Goal: Book appointment/travel/reservation

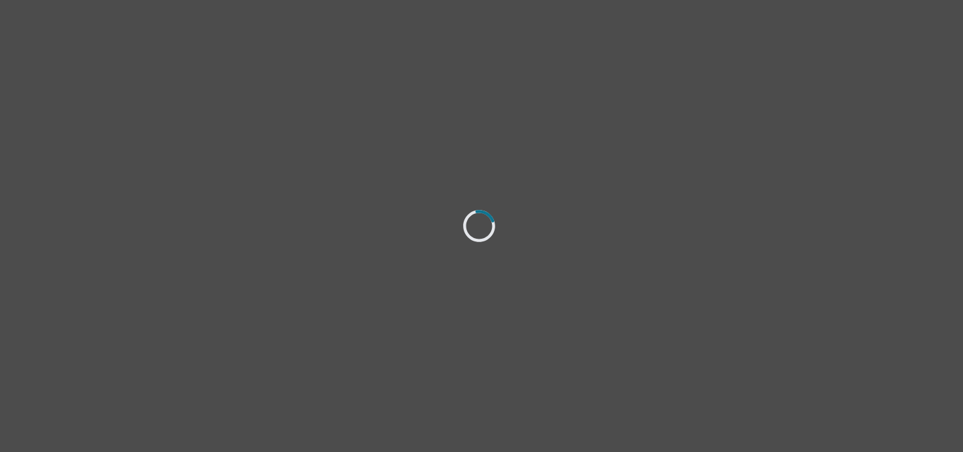
select select "[DEMOGRAPHIC_DATA]"
select select "he/him"
select select "Single"
select select "High school"
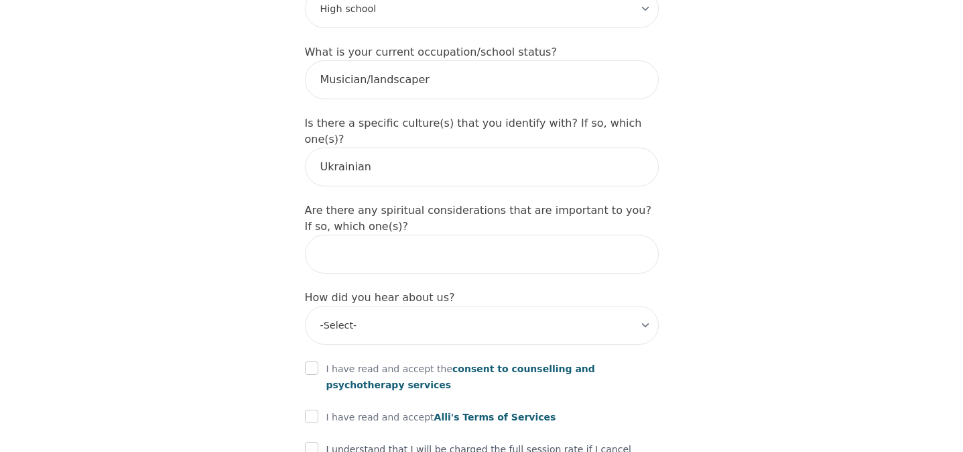
scroll to position [1587, 0]
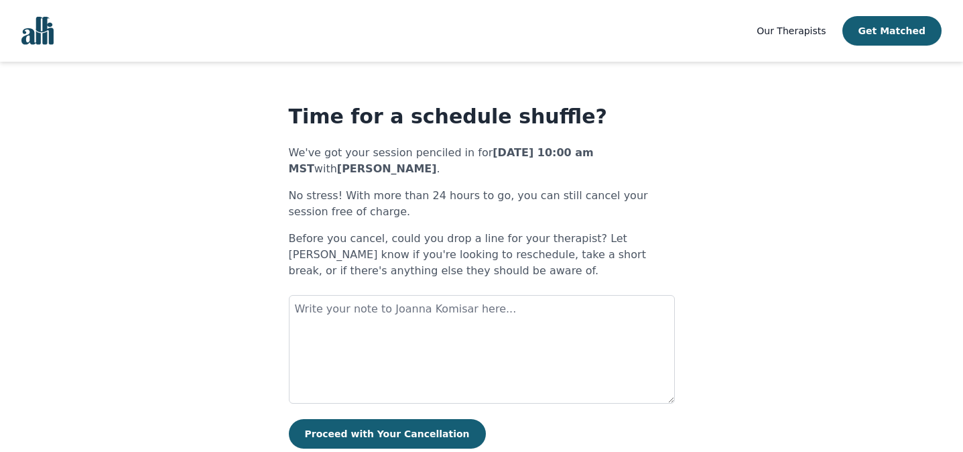
scroll to position [39, 0]
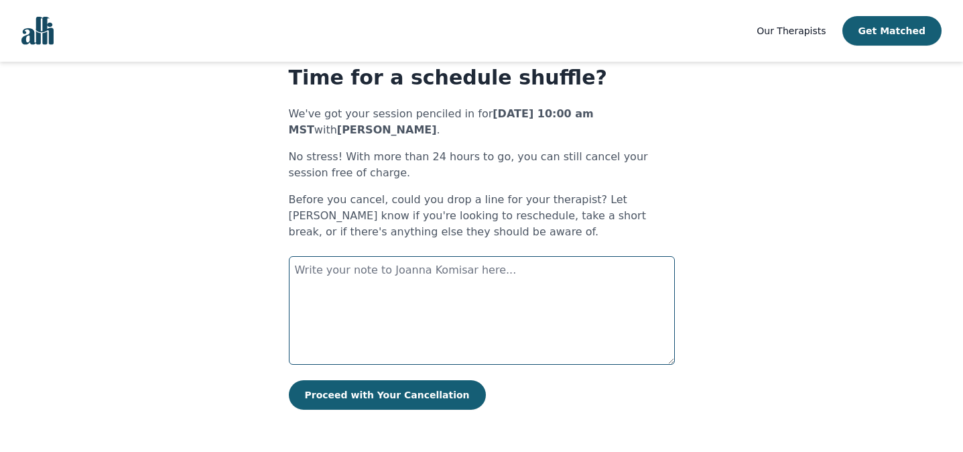
click at [585, 305] on textarea at bounding box center [482, 310] width 386 height 109
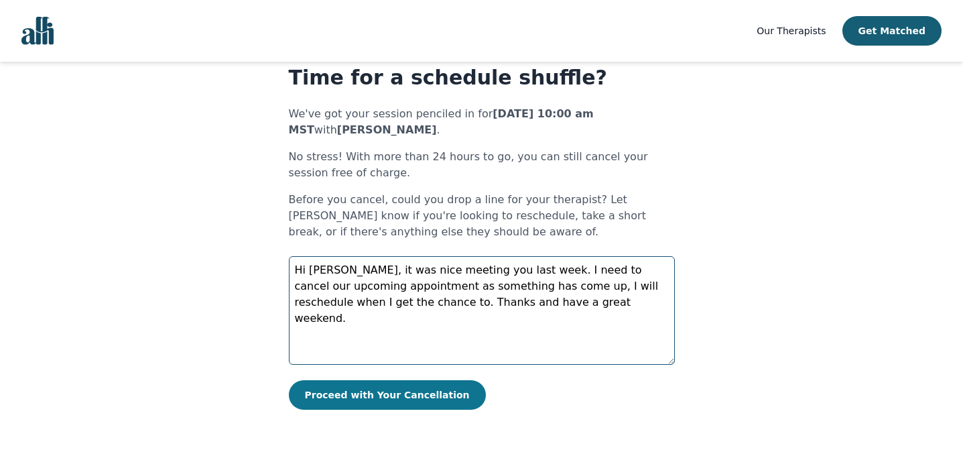
type textarea "Hi [PERSON_NAME], it was nice meeting you last week. I need to cancel our upcom…"
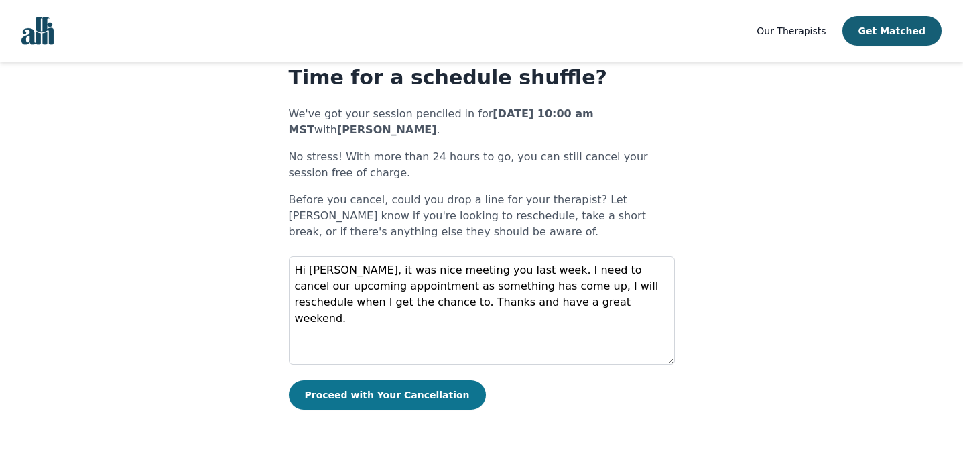
click at [431, 395] on button "Proceed with Your Cancellation" at bounding box center [387, 394] width 197 height 29
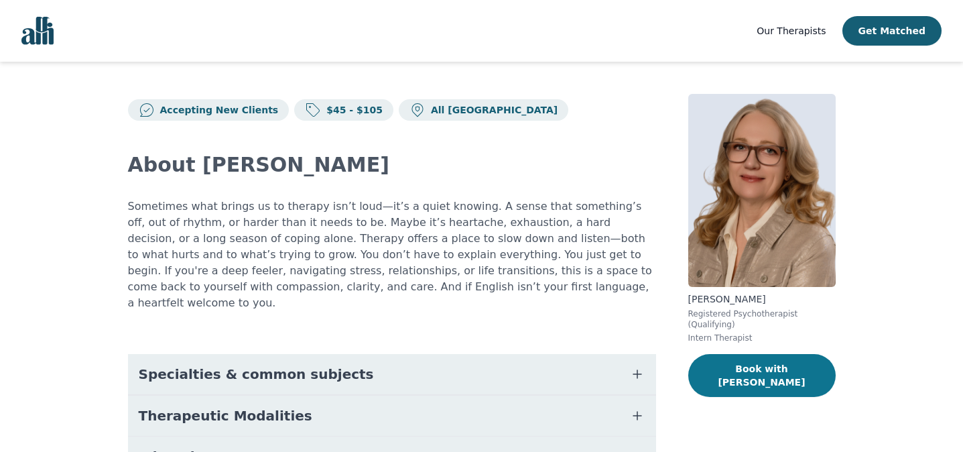
click at [779, 366] on button "Book with Siobhan" at bounding box center [761, 375] width 147 height 43
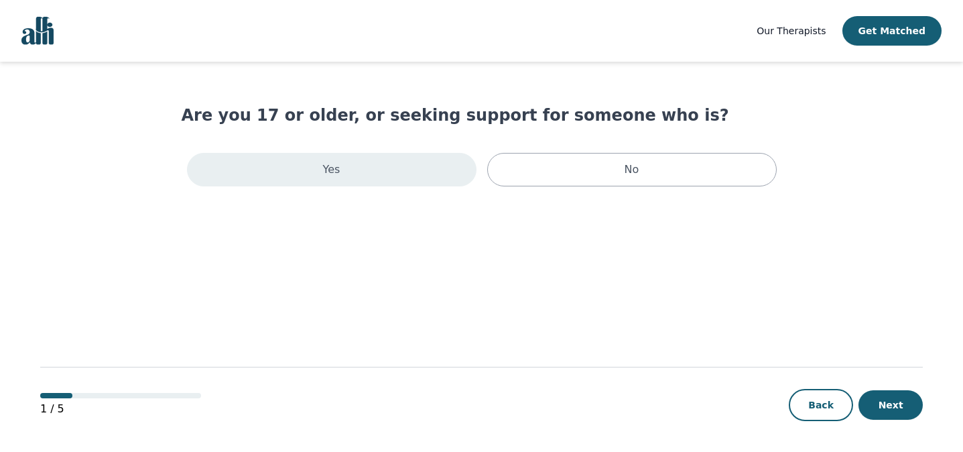
click at [399, 171] on div "Yes" at bounding box center [331, 170] width 289 height 34
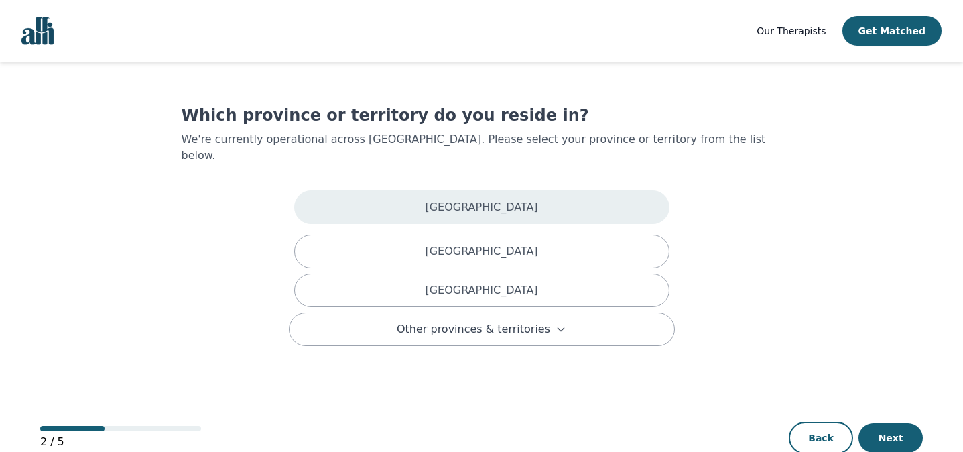
click at [431, 190] on div "Alberta" at bounding box center [481, 207] width 375 height 34
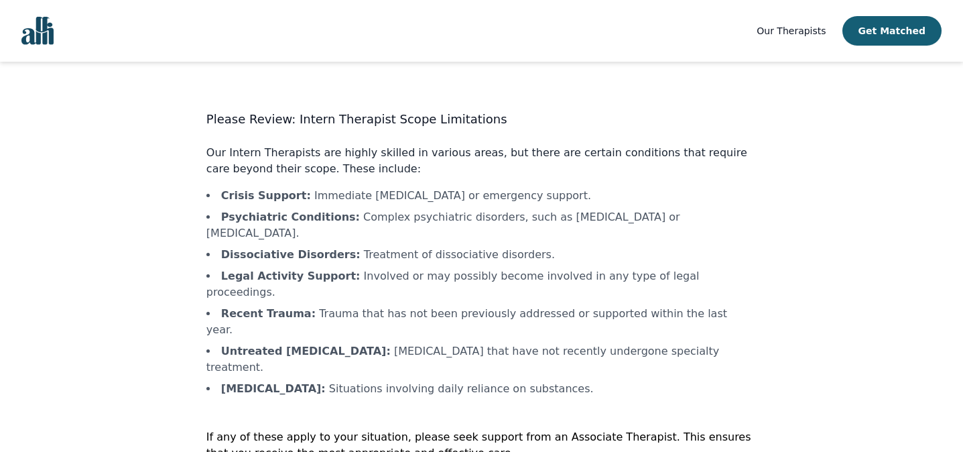
scroll to position [25, 0]
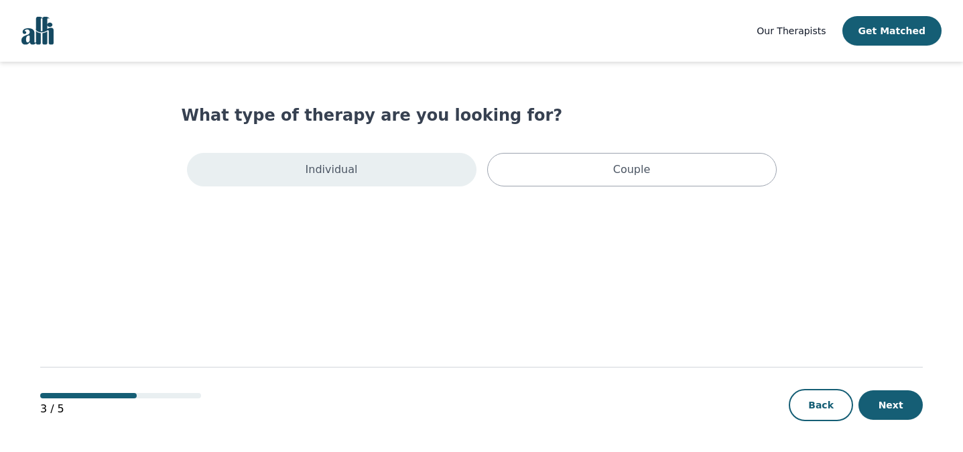
click at [411, 177] on div "Individual" at bounding box center [331, 170] width 289 height 34
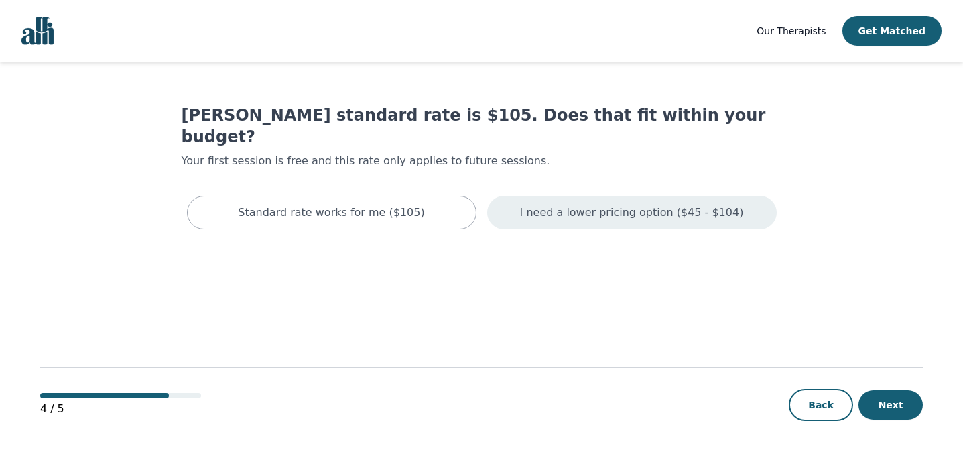
click at [628, 204] on p "I need a lower pricing option ($45 - $104)" at bounding box center [632, 212] width 224 height 16
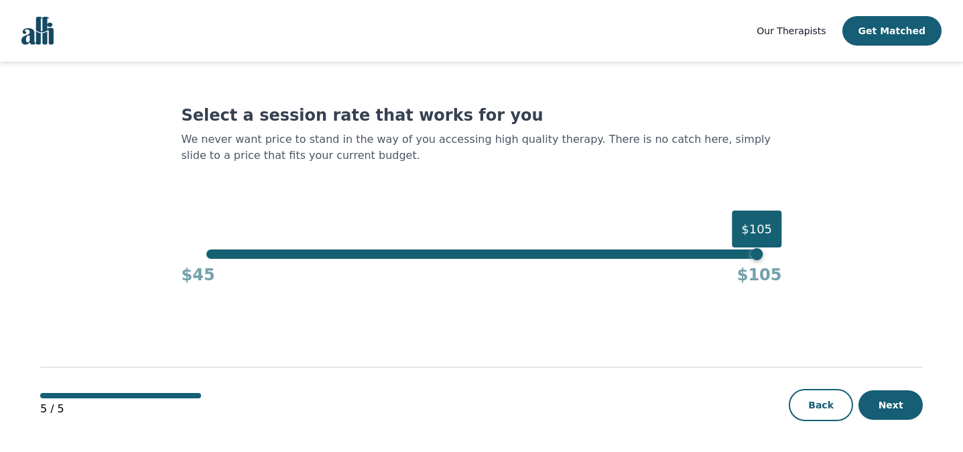
click at [211, 254] on div "$105" at bounding box center [481, 253] width 550 height 9
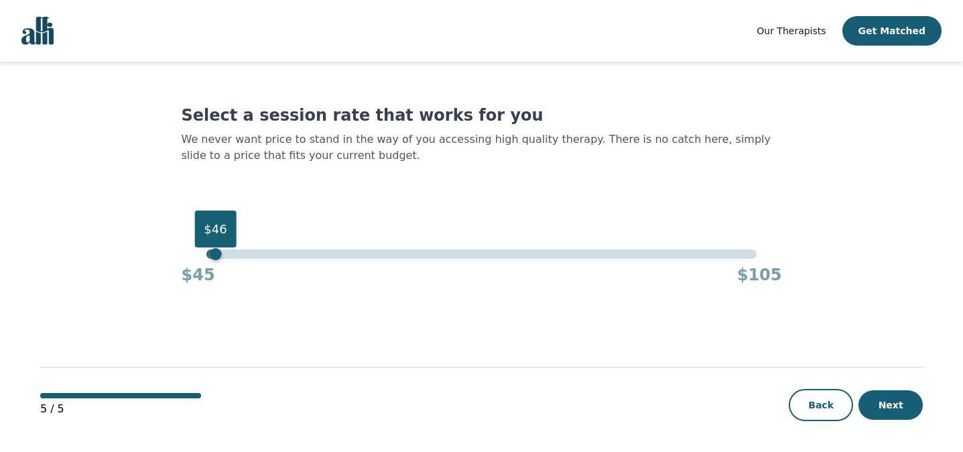
drag, startPoint x: 211, startPoint y: 254, endPoint x: 185, endPoint y: 257, distance: 26.3
click at [185, 257] on div "$46 $45 $105" at bounding box center [482, 267] width 600 height 36
click at [897, 403] on button "Next" at bounding box center [890, 404] width 64 height 29
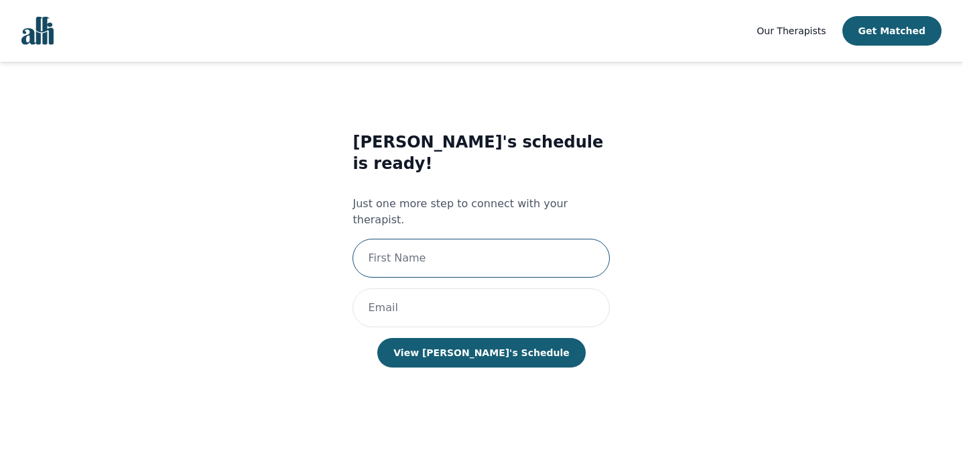
click at [517, 239] on input "text" at bounding box center [480, 258] width 257 height 39
type input "Eric"
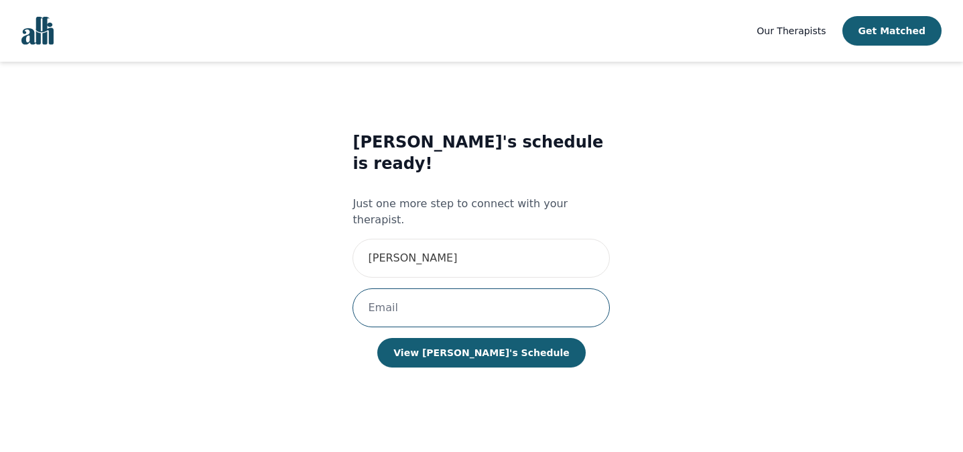
click at [469, 288] on input "email" at bounding box center [480, 307] width 257 height 39
type input "ericyaremko@live.ca"
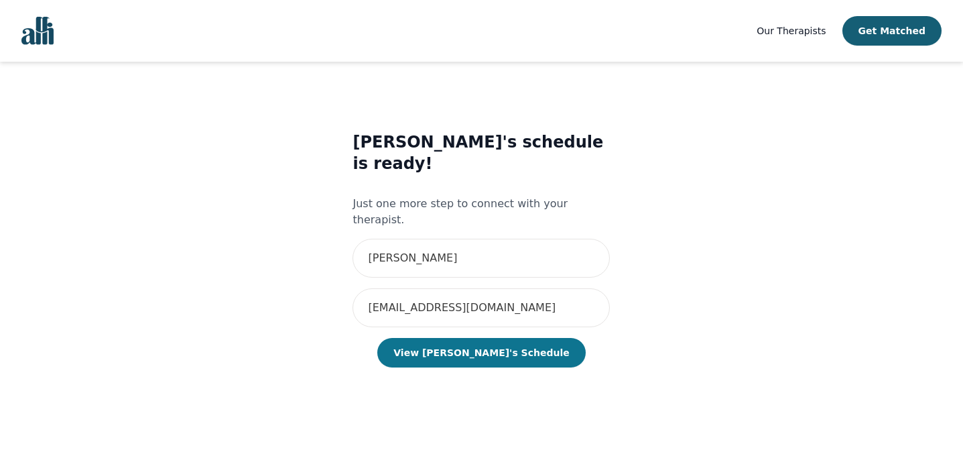
click at [472, 338] on button "View Siobhan's Schedule" at bounding box center [481, 352] width 208 height 29
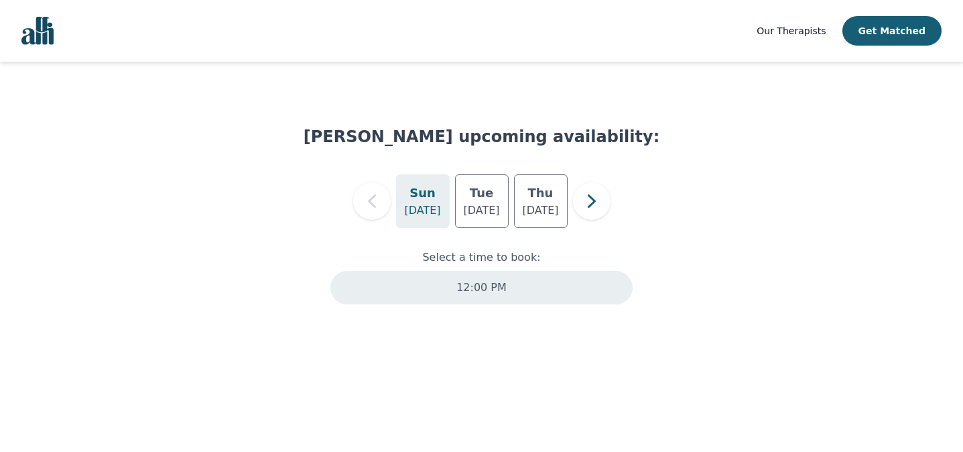
click at [496, 289] on p "12:00 PM" at bounding box center [481, 287] width 50 height 16
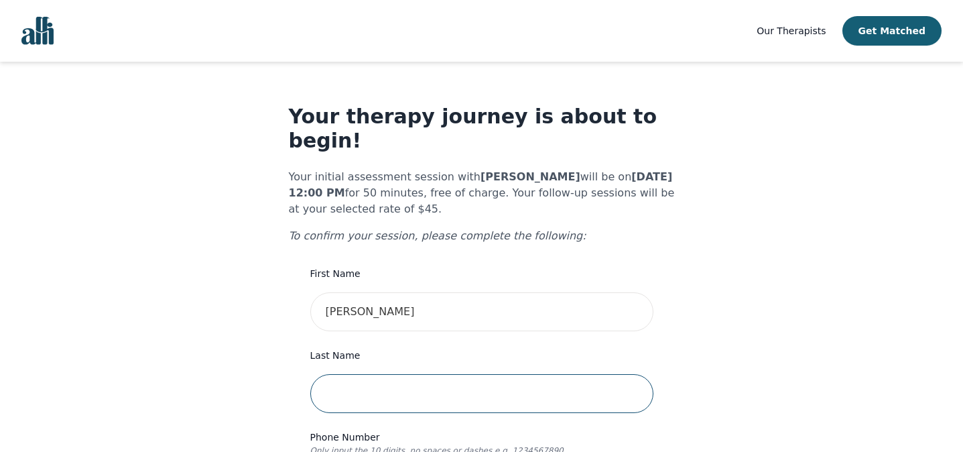
click at [481, 374] on input "text" at bounding box center [481, 393] width 343 height 39
type input "Yaremko"
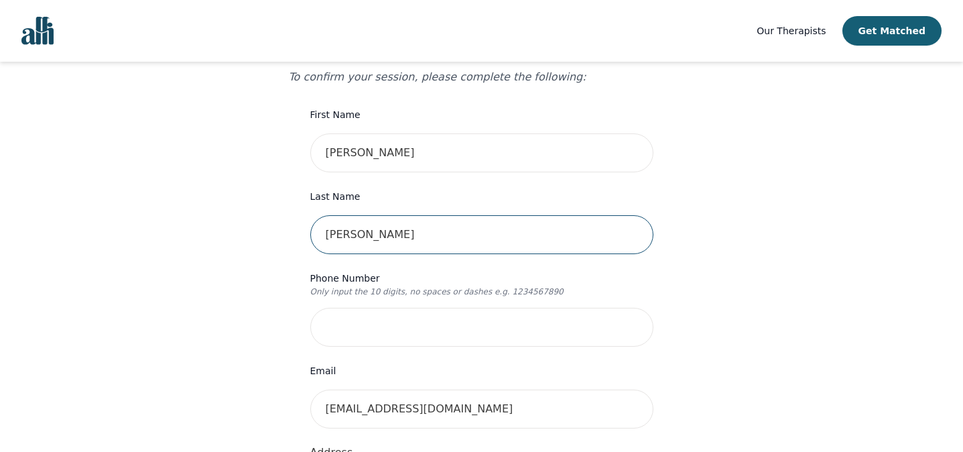
scroll to position [167, 0]
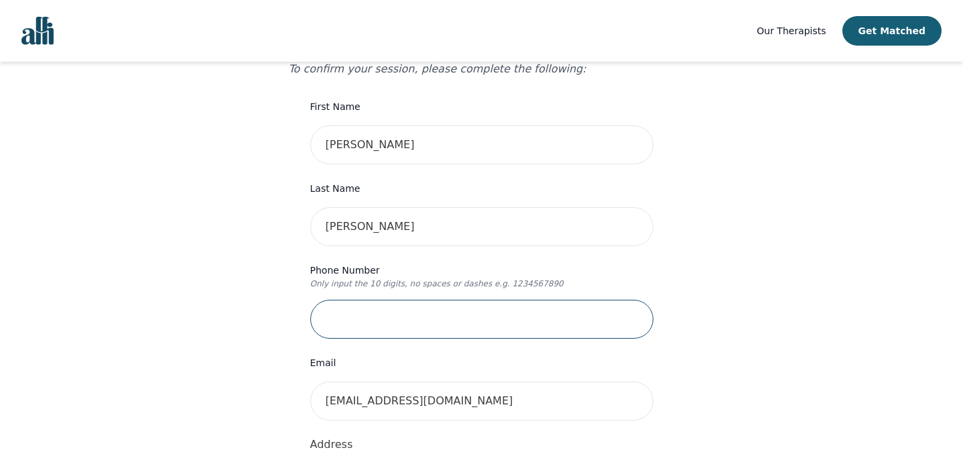
click at [427, 299] on input "tel" at bounding box center [481, 318] width 343 height 39
type input "7802223650"
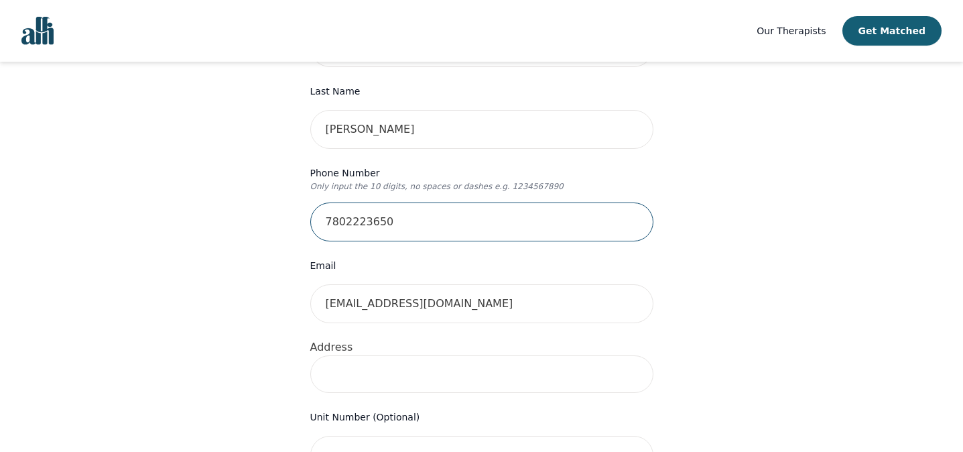
scroll to position [267, 0]
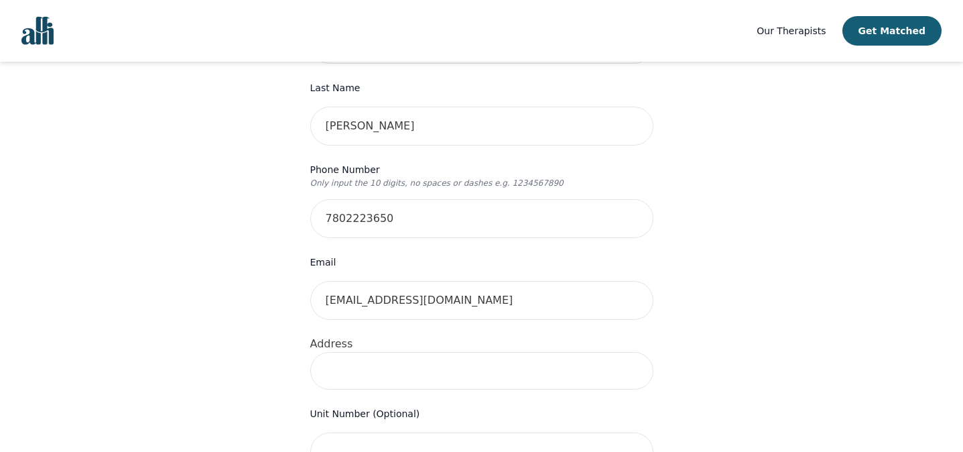
click at [443, 352] on input at bounding box center [481, 371] width 343 height 38
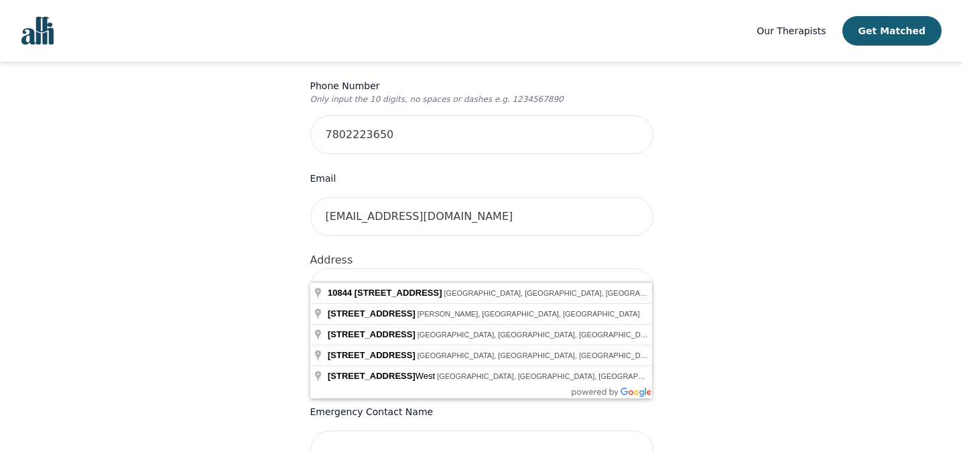
scroll to position [378, 0]
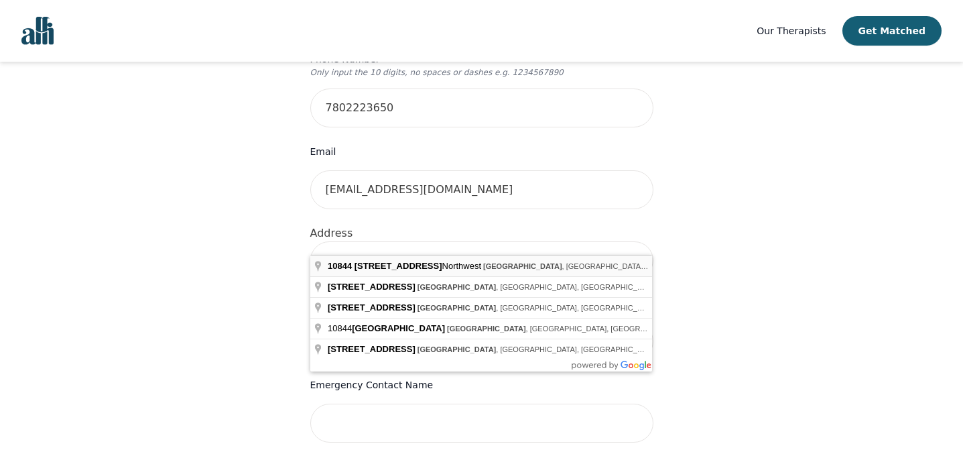
type input "10844 140 St NW, Edmonton, AB T5M 1S3, Canada"
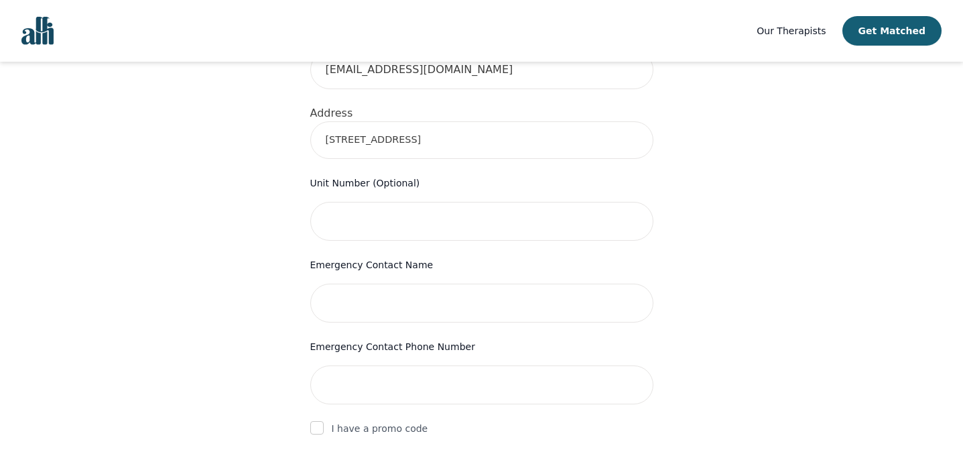
scroll to position [527, 0]
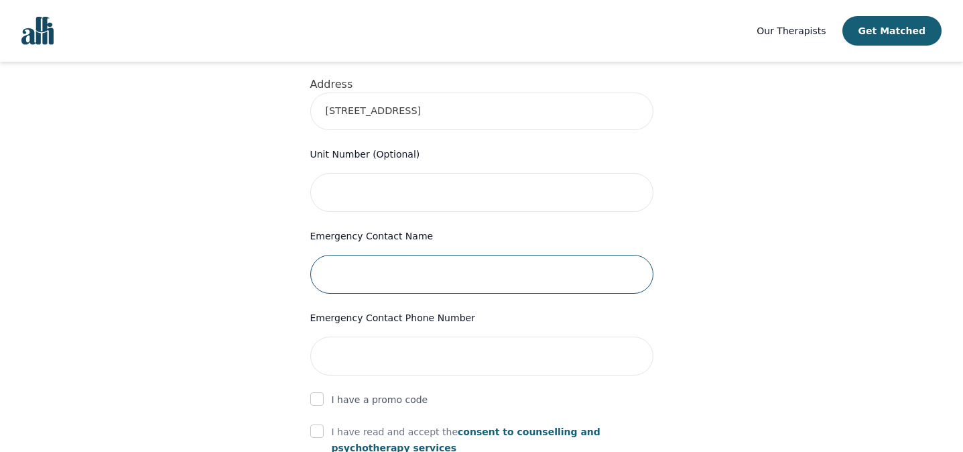
click at [363, 255] on input "text" at bounding box center [481, 274] width 343 height 39
type input "Greg Yaremko"
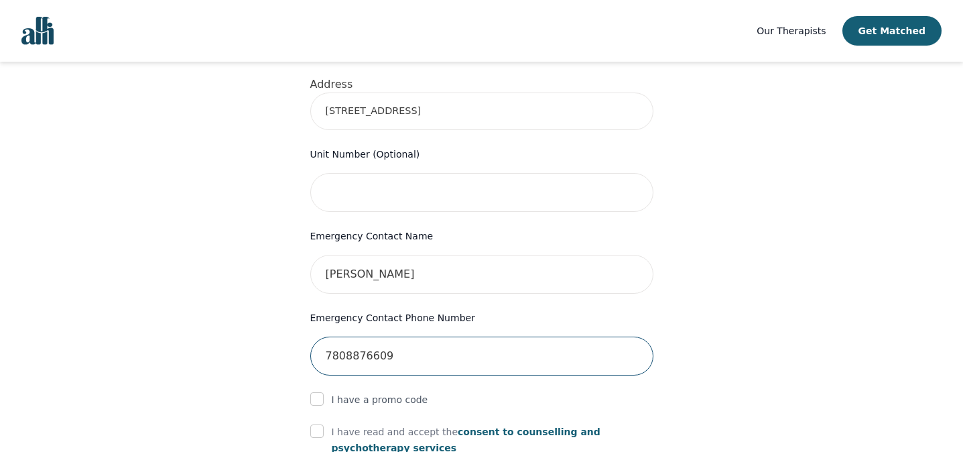
type input "7808876609"
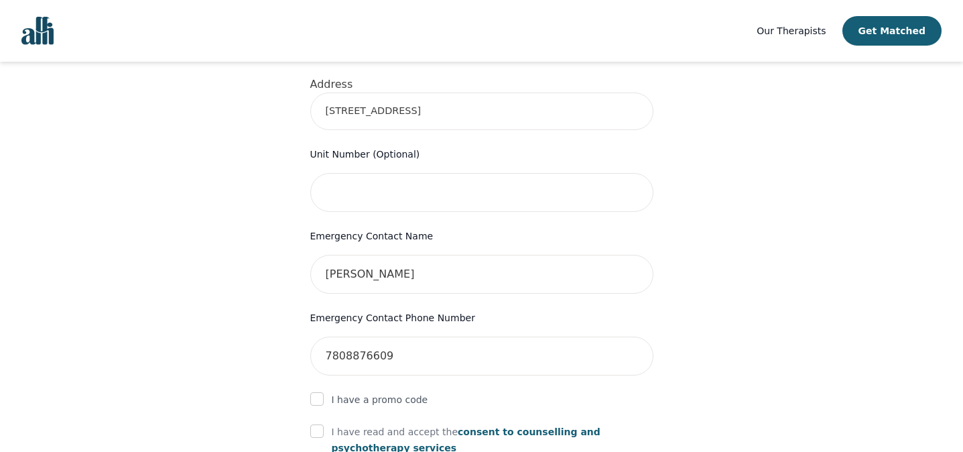
click at [178, 205] on div "Your therapy journey is about to begin! Your initial assessment session with Si…" at bounding box center [481, 136] width 931 height 1202
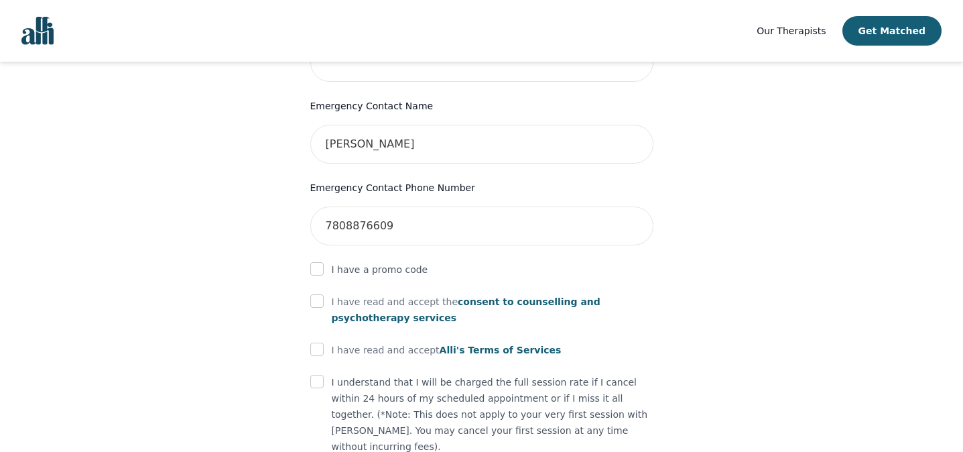
scroll to position [665, 0]
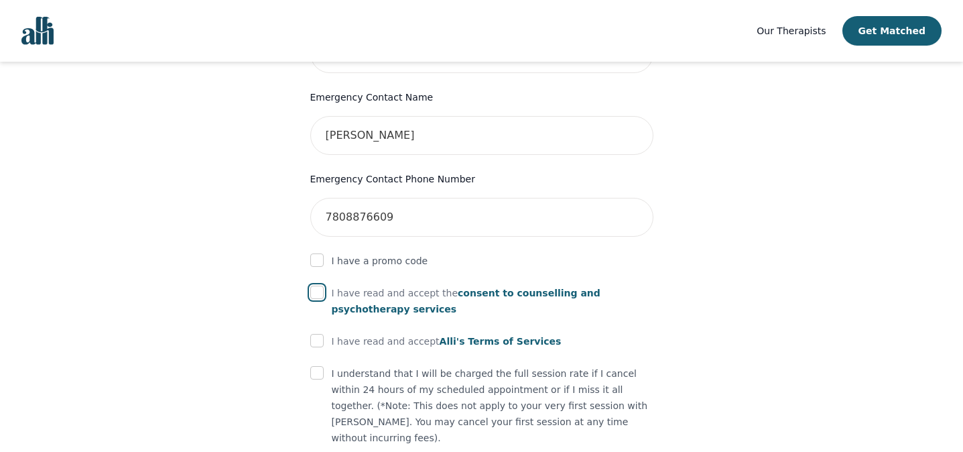
click at [320, 285] on input "checkbox" at bounding box center [316, 291] width 13 height 13
checkbox input "true"
click at [319, 334] on input "checkbox" at bounding box center [316, 340] width 13 height 13
checkbox input "true"
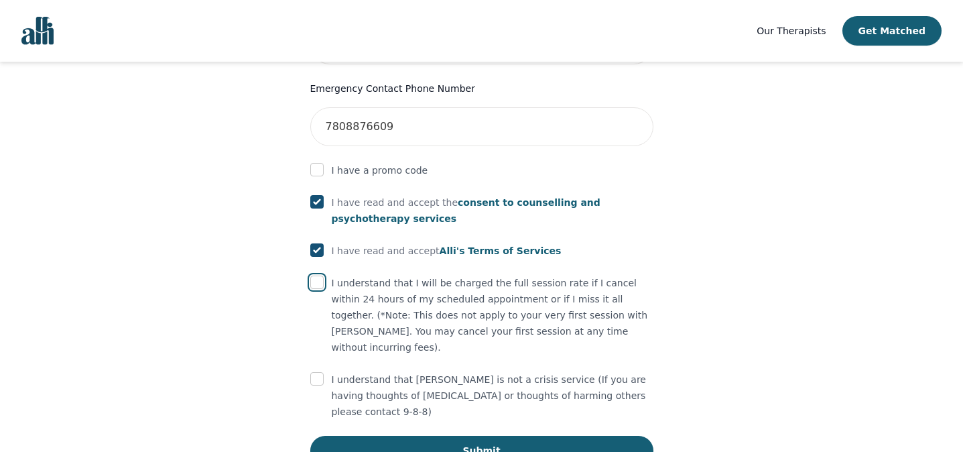
click at [320, 275] on input "checkbox" at bounding box center [316, 281] width 13 height 13
checkbox input "true"
click at [314, 372] on input "checkbox" at bounding box center [316, 378] width 13 height 13
checkbox input "true"
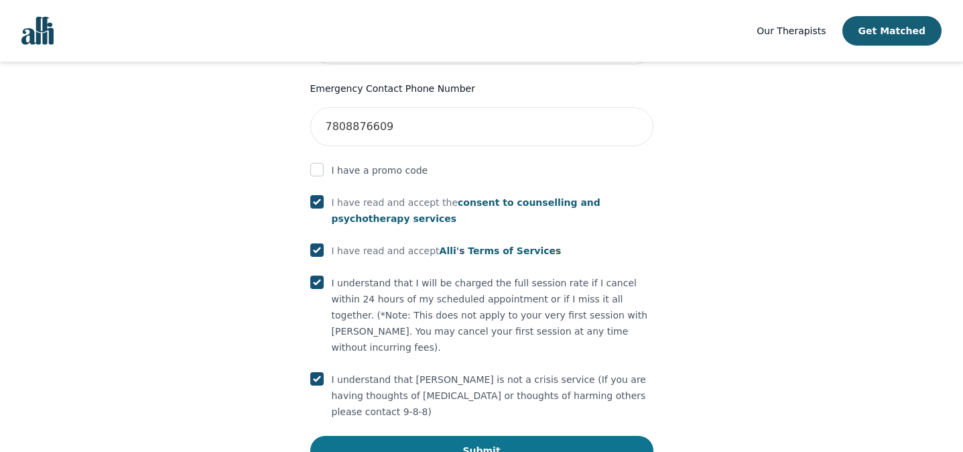
click at [468, 436] on button "Submit" at bounding box center [481, 450] width 343 height 29
